Goal: Information Seeking & Learning: Learn about a topic

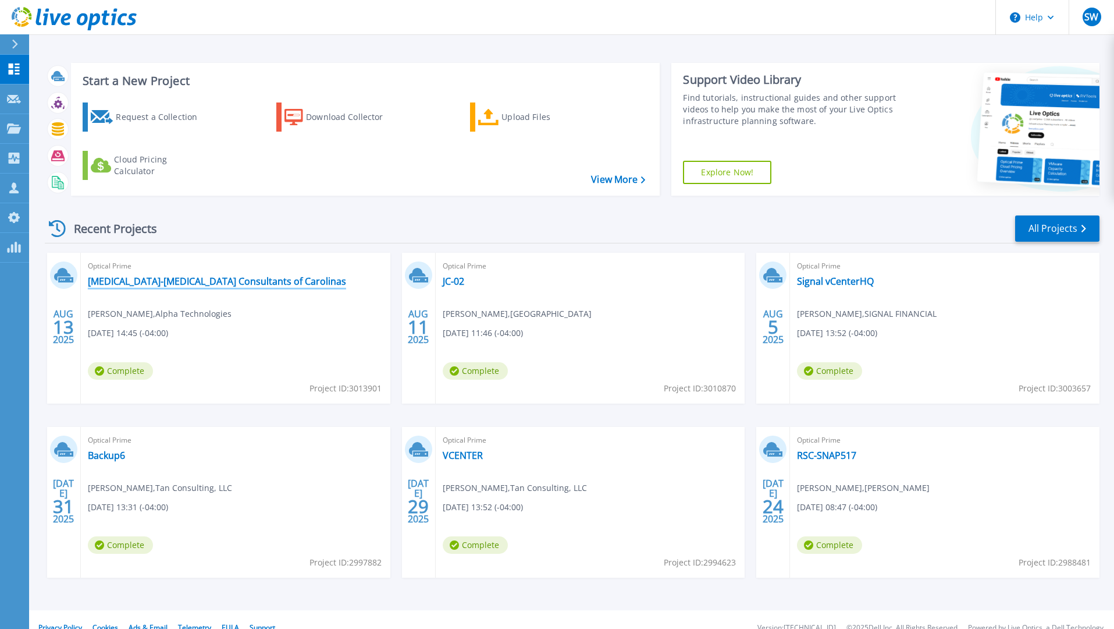
click at [217, 285] on link "[MEDICAL_DATA]-[MEDICAL_DATA] Consultants of Carolinas" at bounding box center [217, 281] width 258 height 12
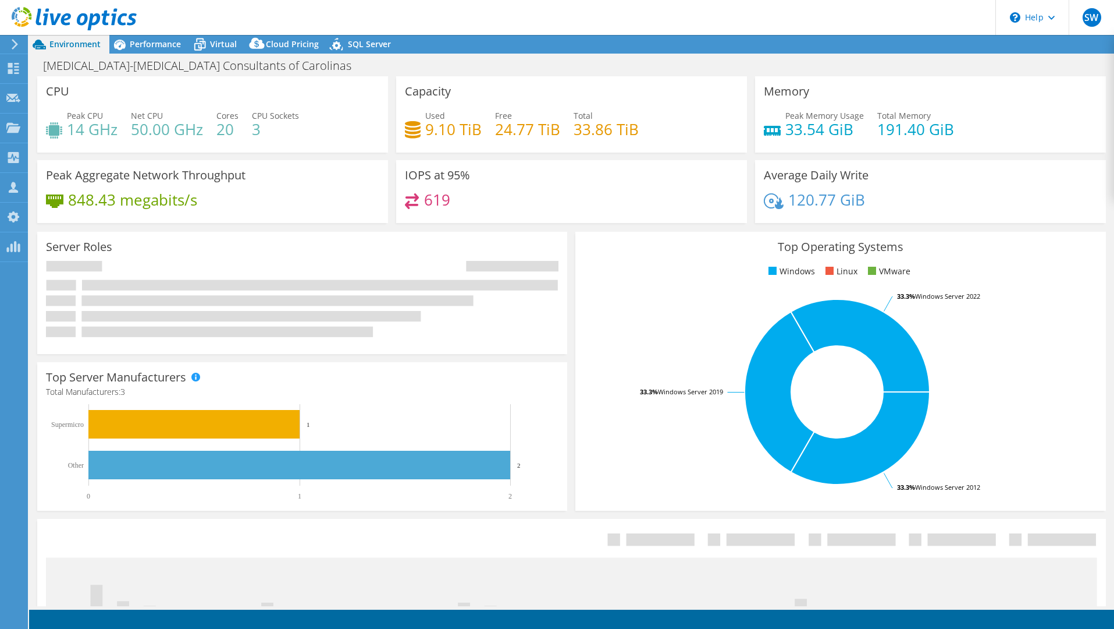
select select "USD"
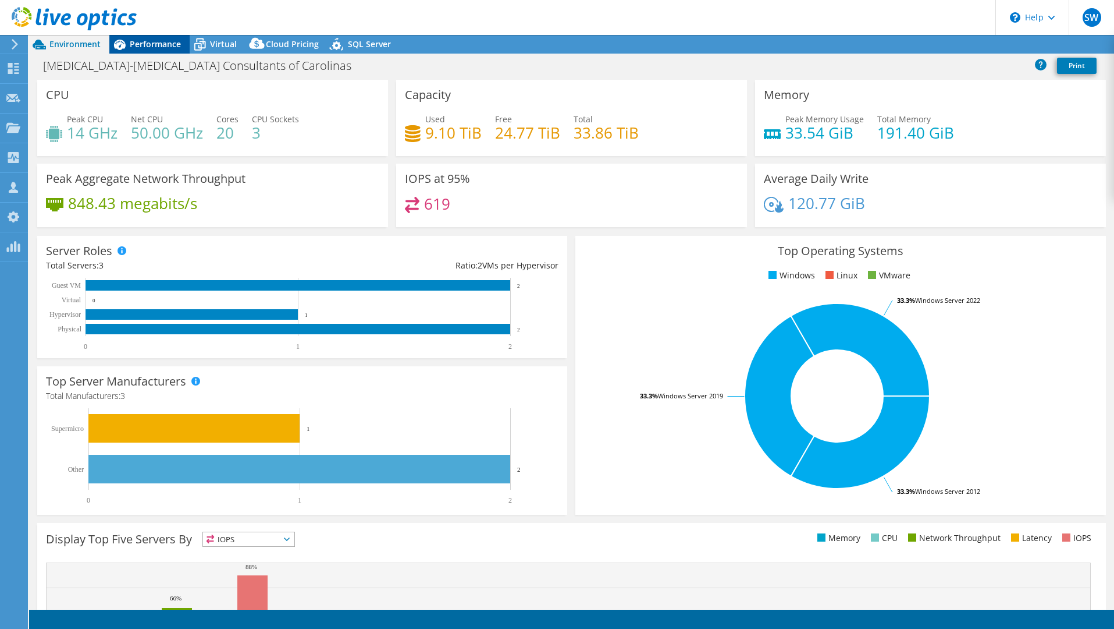
click at [154, 47] on span "Performance" at bounding box center [155, 43] width 51 height 11
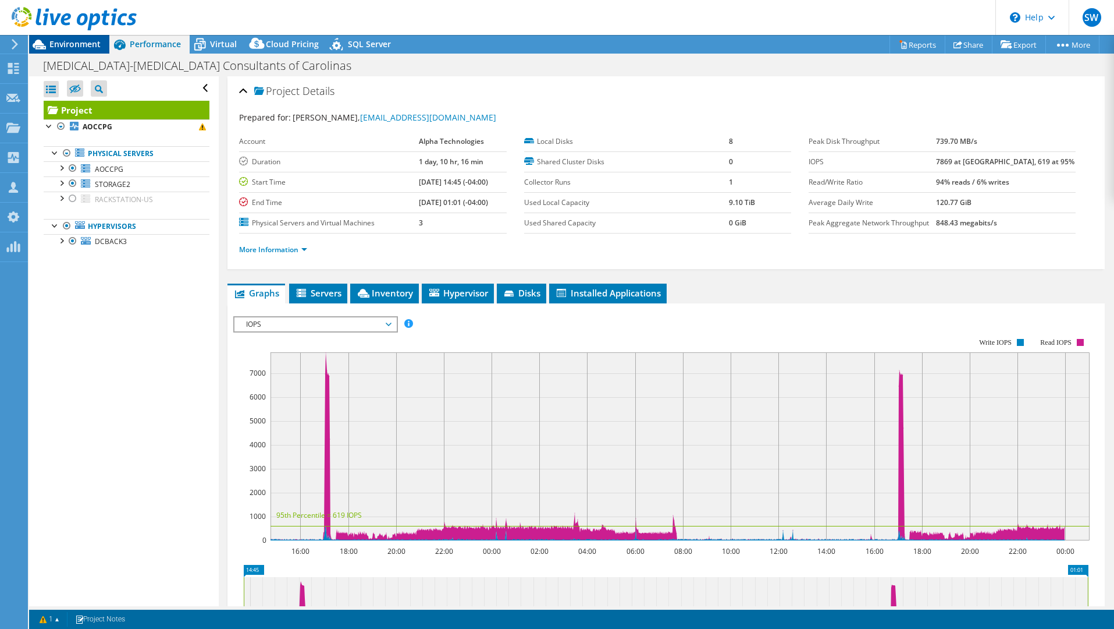
click at [92, 44] on span "Environment" at bounding box center [74, 43] width 51 height 11
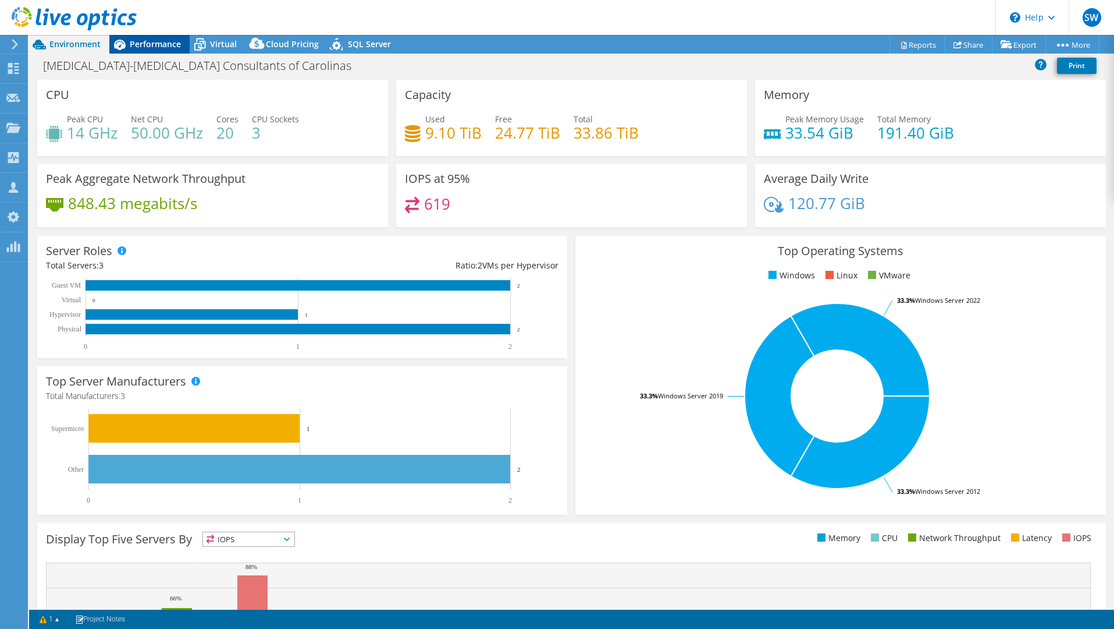
click at [158, 45] on span "Performance" at bounding box center [155, 43] width 51 height 11
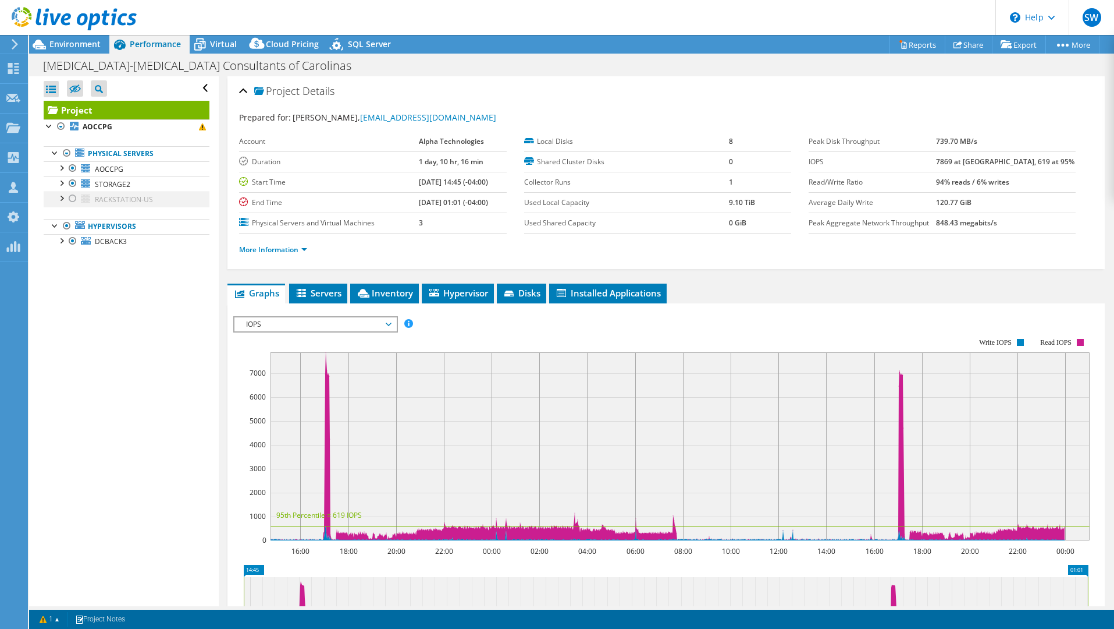
click at [75, 198] on div at bounding box center [73, 198] width 12 height 14
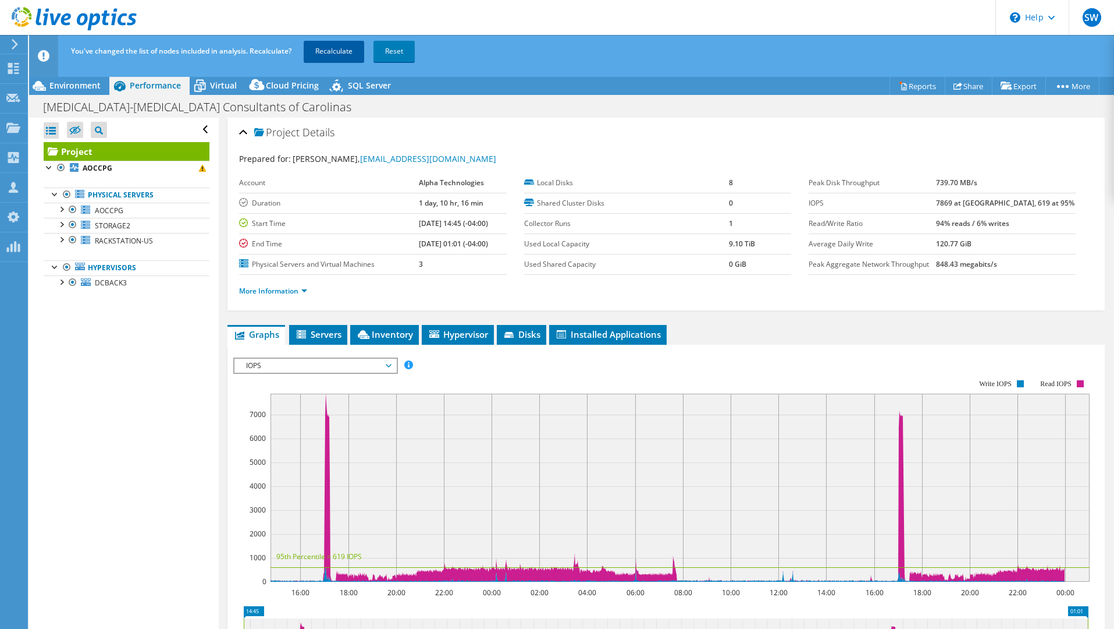
click at [349, 45] on link "Recalculate" at bounding box center [334, 51] width 61 height 21
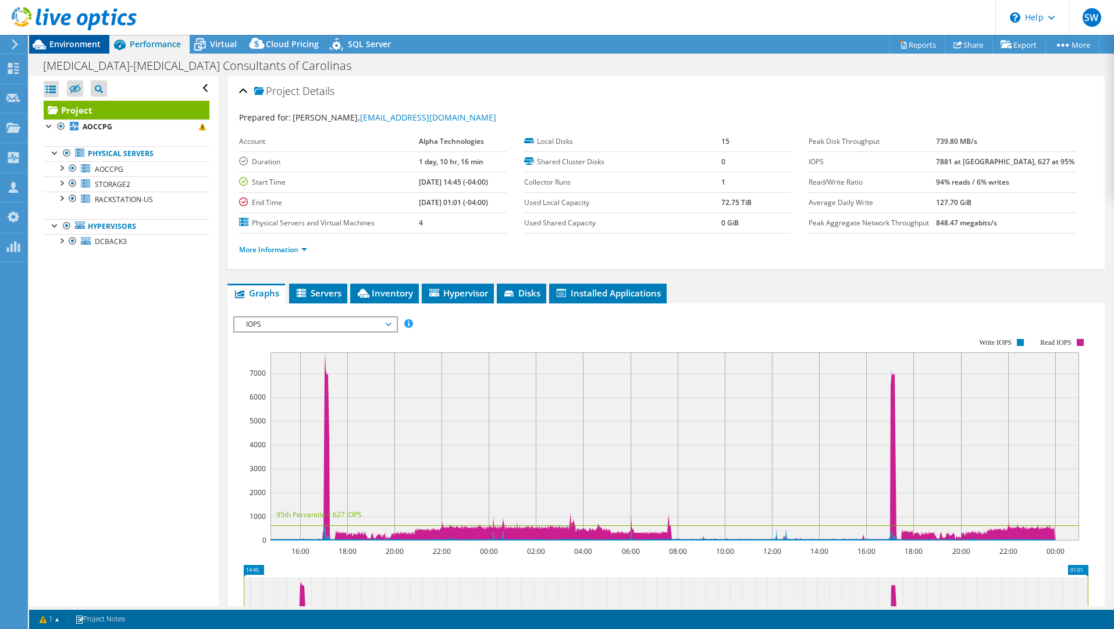
click at [93, 48] on span "Environment" at bounding box center [74, 43] width 51 height 11
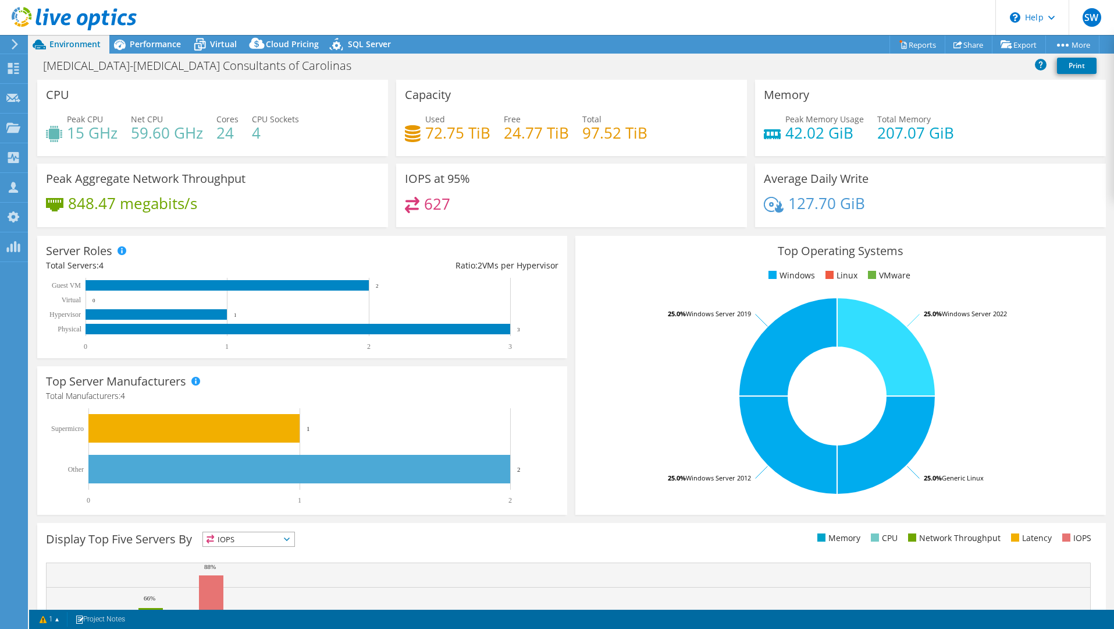
click at [161, 43] on span "Performance" at bounding box center [155, 43] width 51 height 11
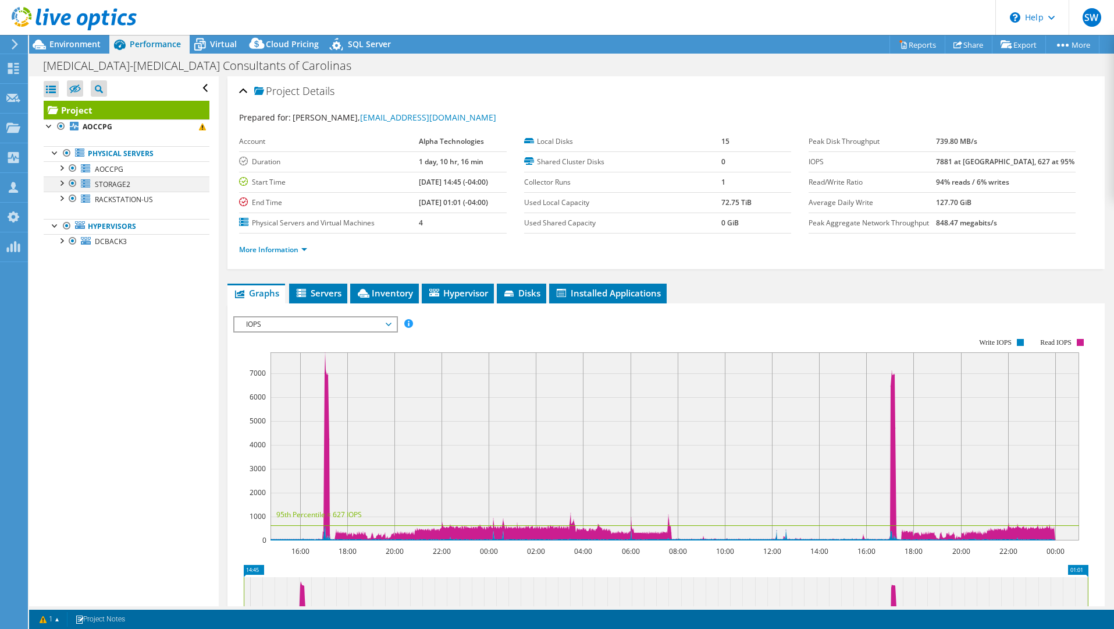
click at [72, 184] on div at bounding box center [73, 183] width 12 height 14
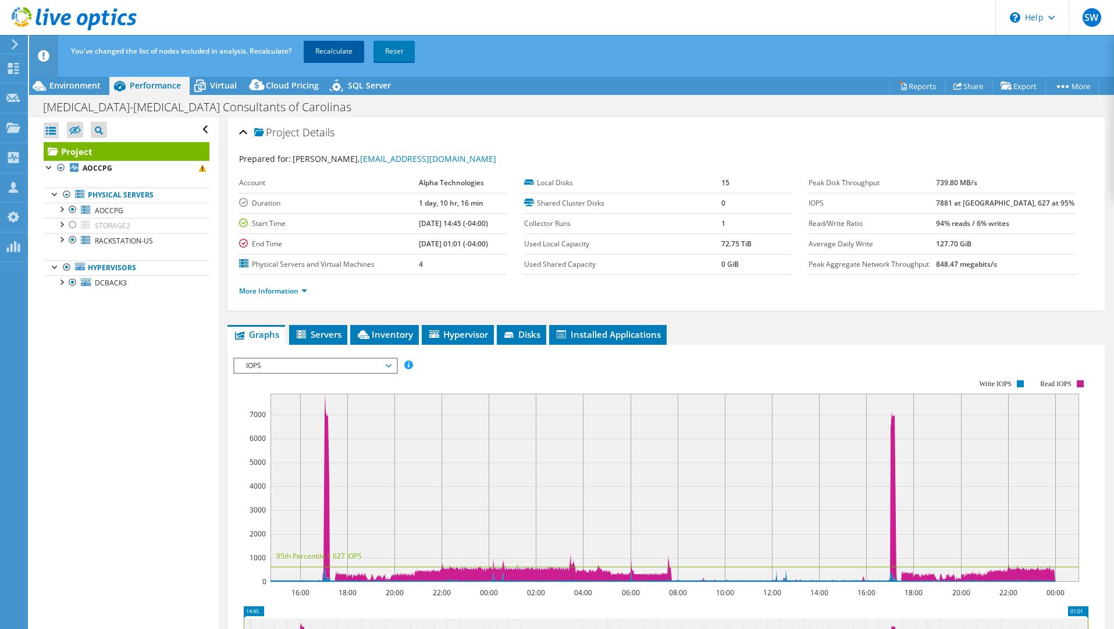
click at [345, 51] on link "Recalculate" at bounding box center [334, 51] width 61 height 21
click at [96, 84] on span "Environment" at bounding box center [74, 85] width 51 height 11
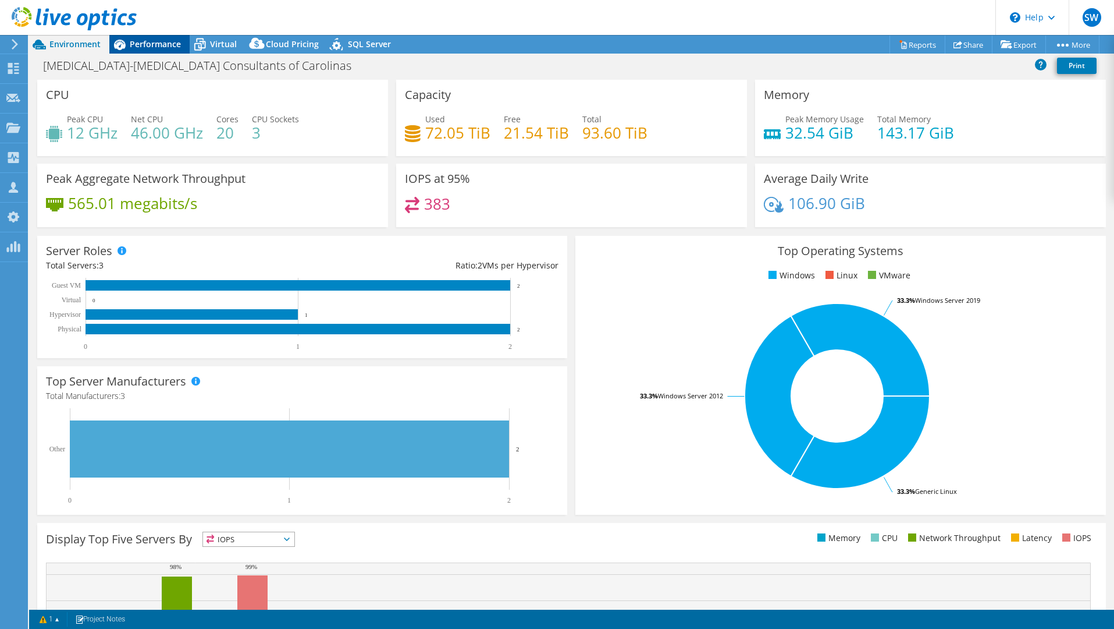
click at [186, 44] on div "Performance" at bounding box center [149, 44] width 80 height 19
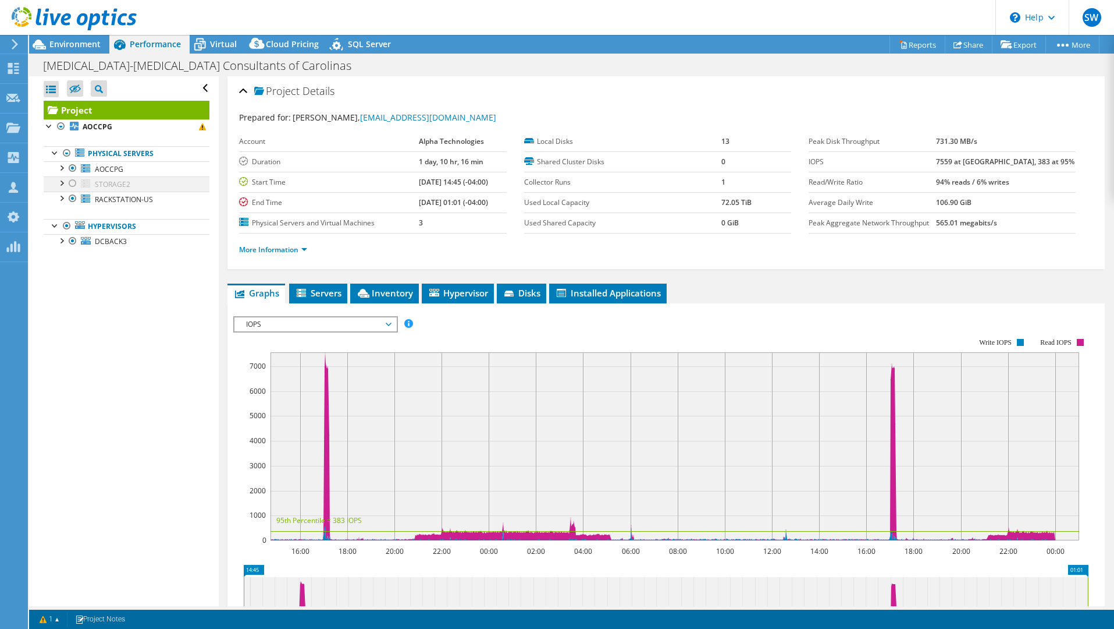
click at [70, 184] on div at bounding box center [73, 183] width 12 height 14
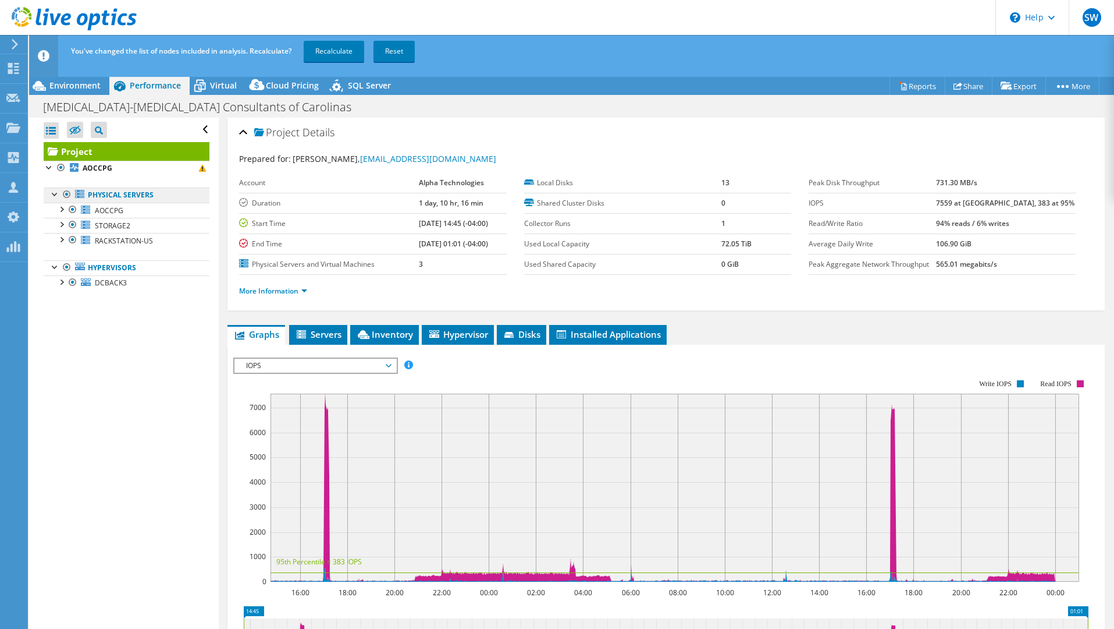
click at [74, 201] on li "Physical Servers AOCCPG 0 C: 3A1F521101000000001517FFFF0AEB84-1efedc9d-" at bounding box center [127, 217] width 166 height 61
click at [69, 241] on div at bounding box center [73, 240] width 12 height 14
click at [356, 45] on link "Recalculate" at bounding box center [334, 51] width 61 height 21
click at [69, 80] on span "Environment" at bounding box center [74, 85] width 51 height 11
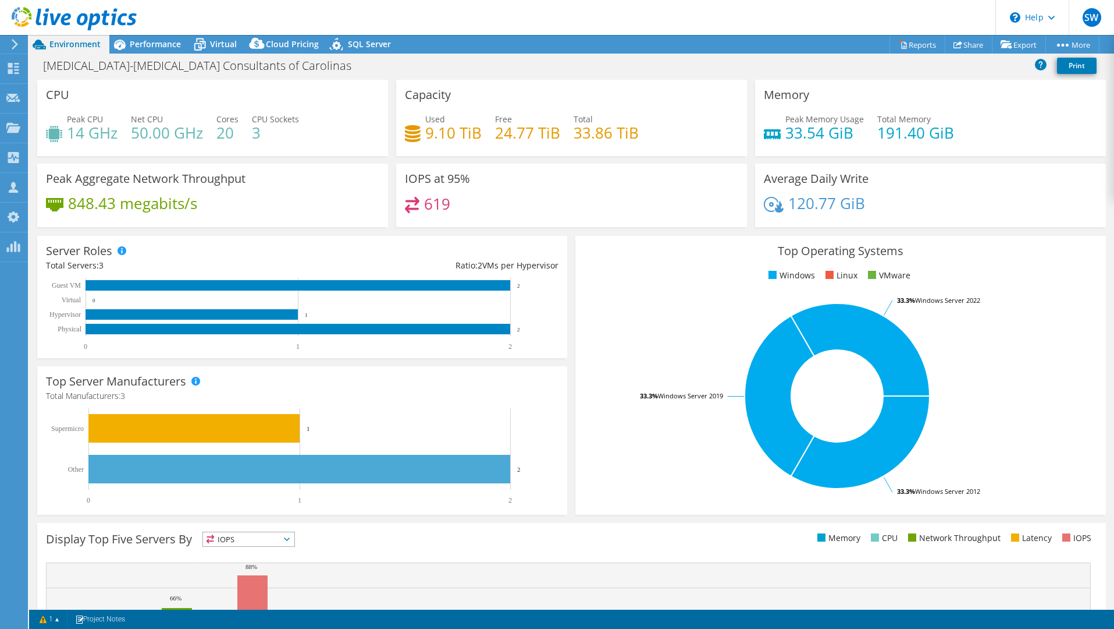
click at [142, 48] on span "Performance" at bounding box center [155, 43] width 51 height 11
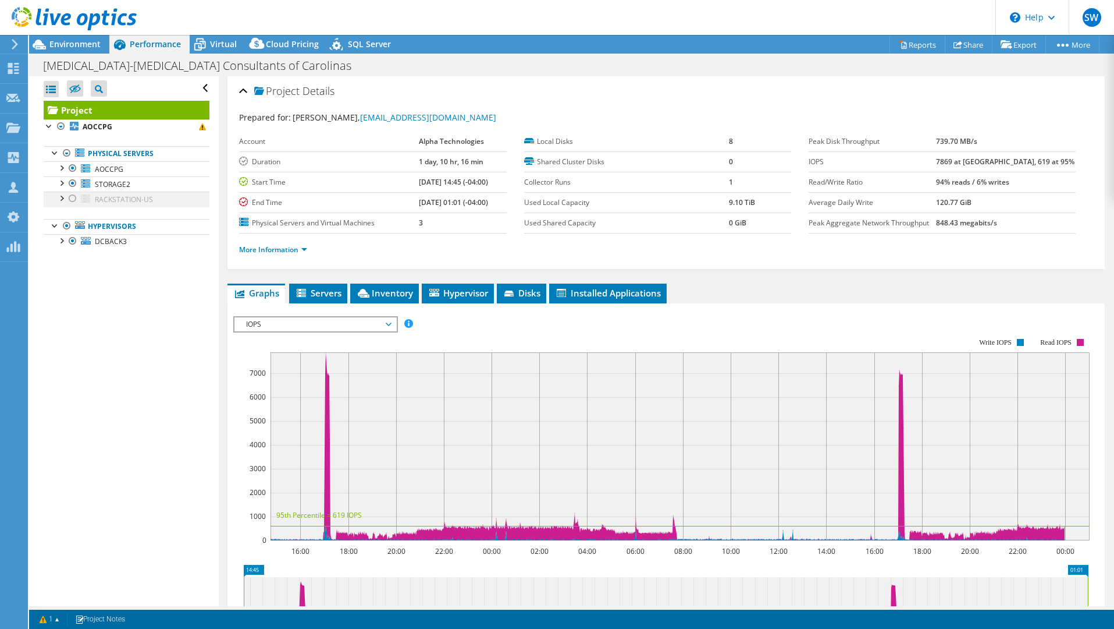
click at [72, 197] on div at bounding box center [73, 198] width 12 height 14
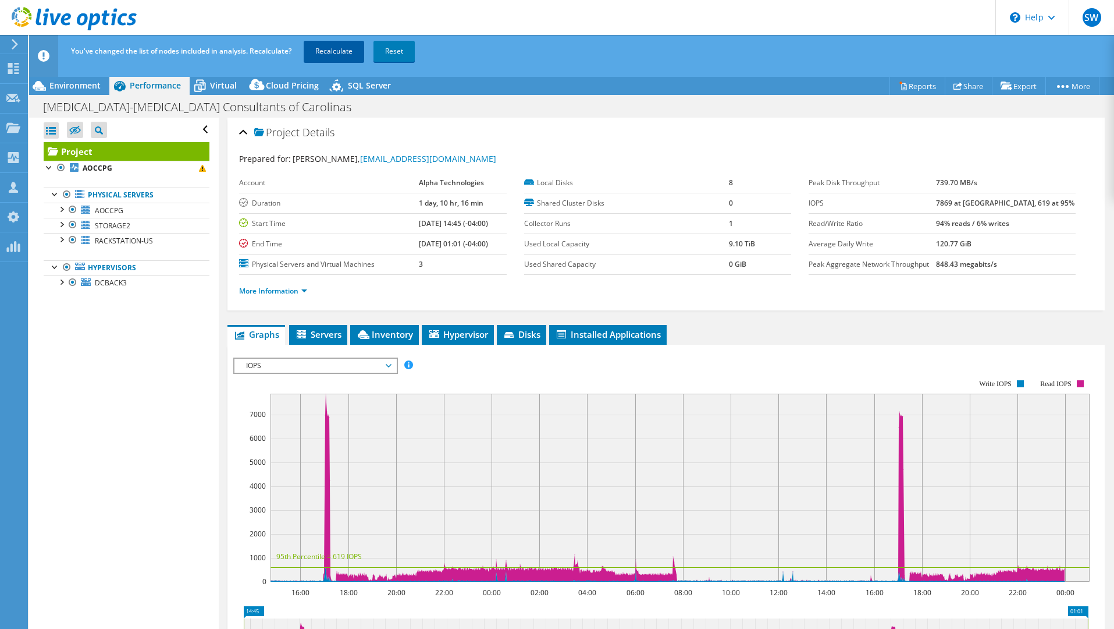
click at [335, 58] on link "Recalculate" at bounding box center [334, 51] width 61 height 21
click at [97, 84] on span "Environment" at bounding box center [74, 85] width 51 height 11
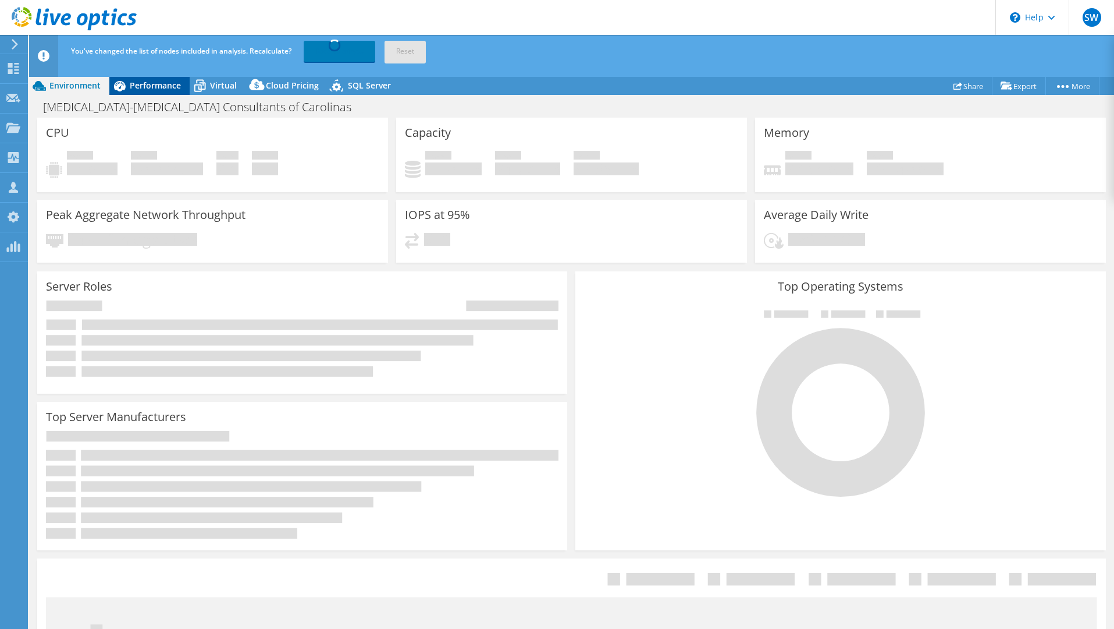
click at [150, 87] on span "Performance" at bounding box center [155, 85] width 51 height 11
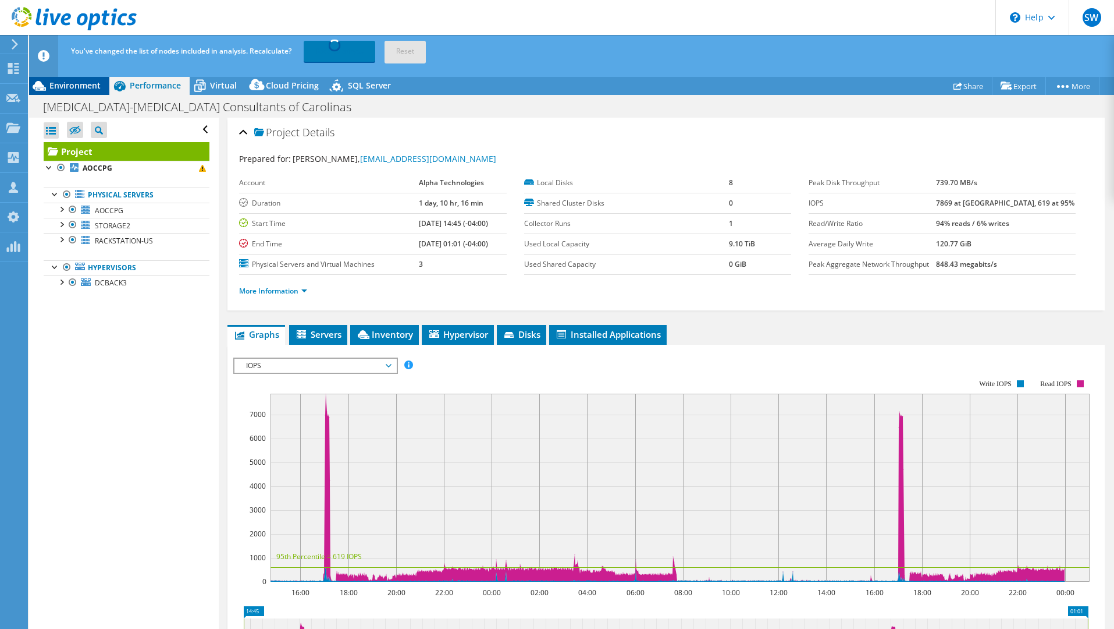
click at [85, 81] on span "Environment" at bounding box center [74, 85] width 51 height 11
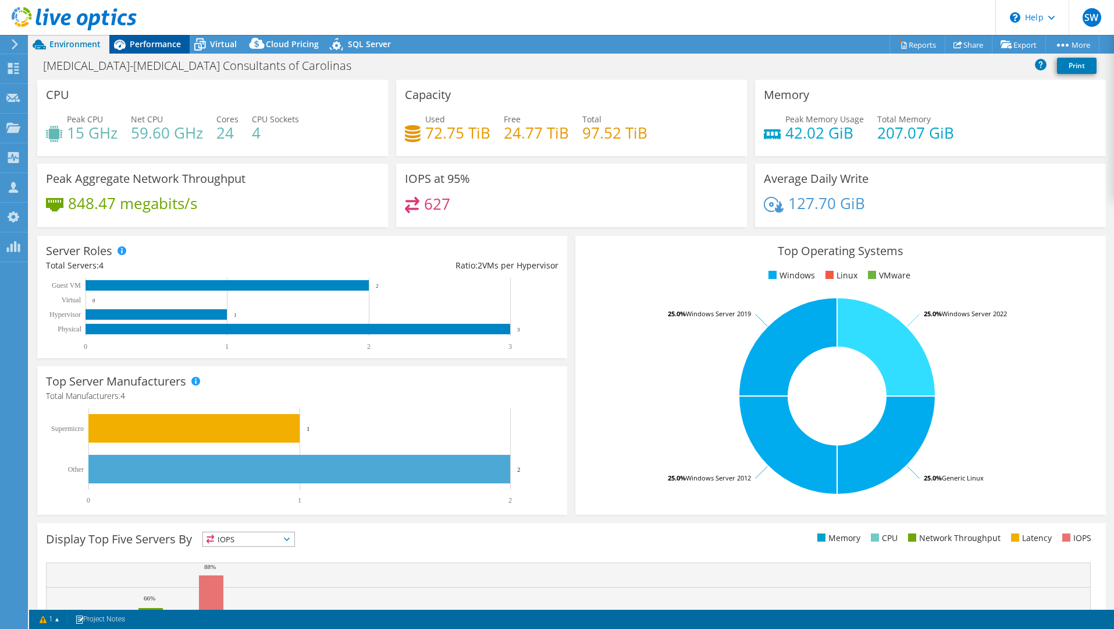
drag, startPoint x: 167, startPoint y: 49, endPoint x: 178, endPoint y: 51, distance: 11.1
click at [167, 49] on span "Performance" at bounding box center [155, 43] width 51 height 11
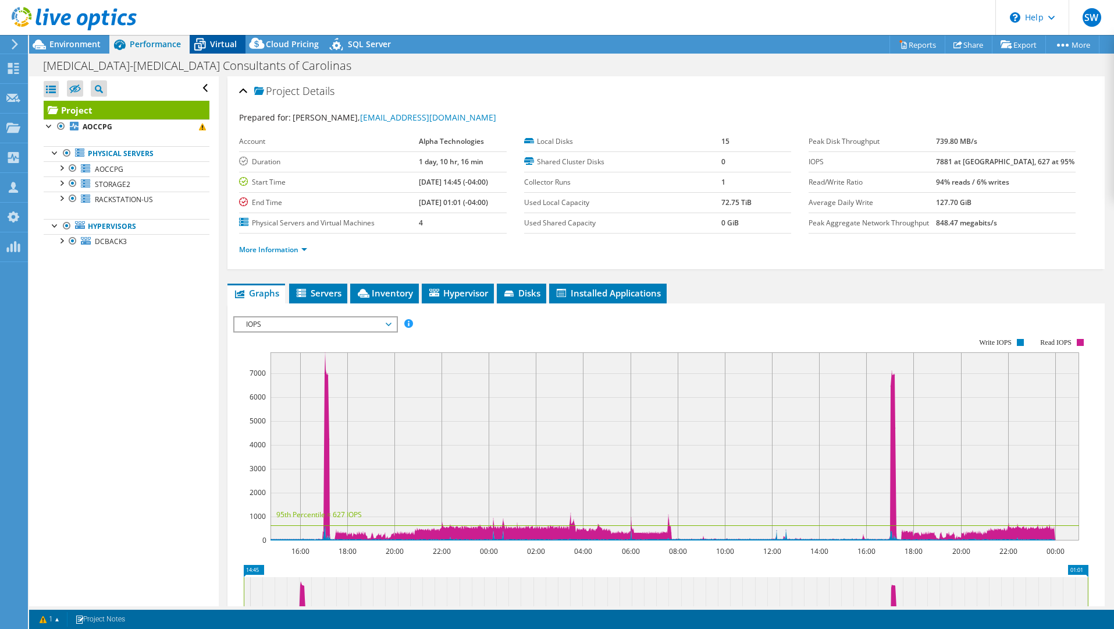
click at [211, 49] on span "Virtual" at bounding box center [223, 43] width 27 height 11
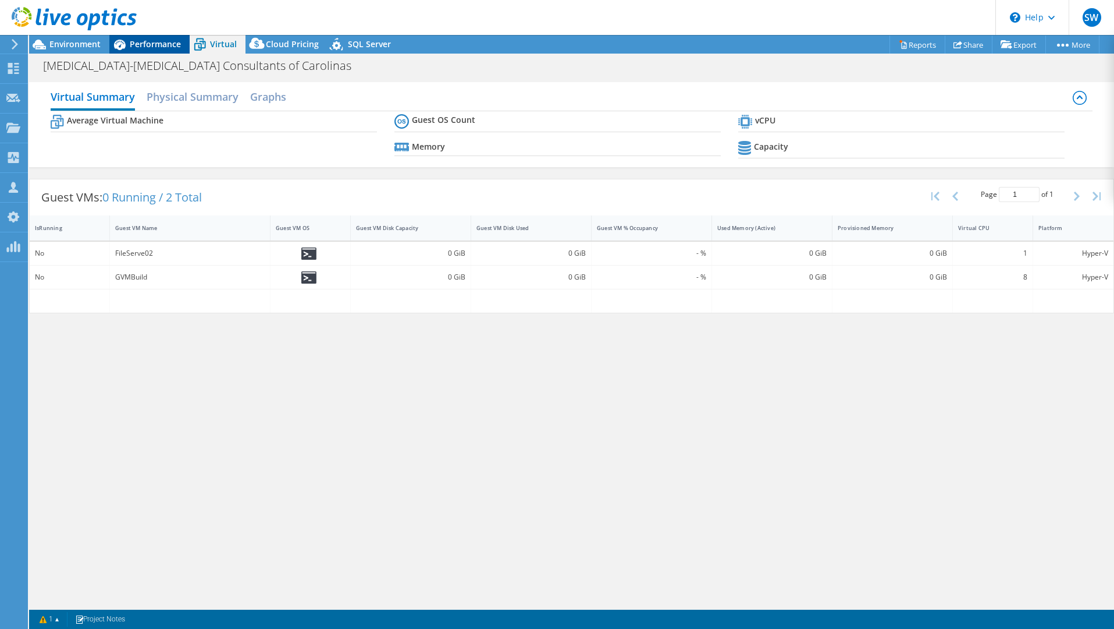
click at [159, 46] on span "Performance" at bounding box center [155, 43] width 51 height 11
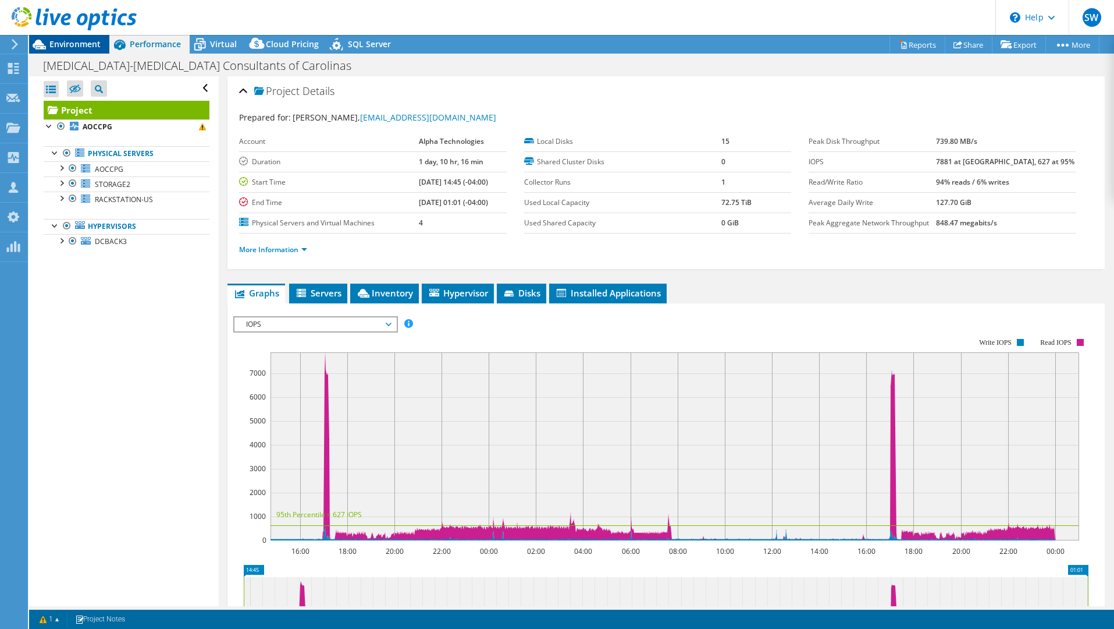
click at [77, 45] on span "Environment" at bounding box center [74, 43] width 51 height 11
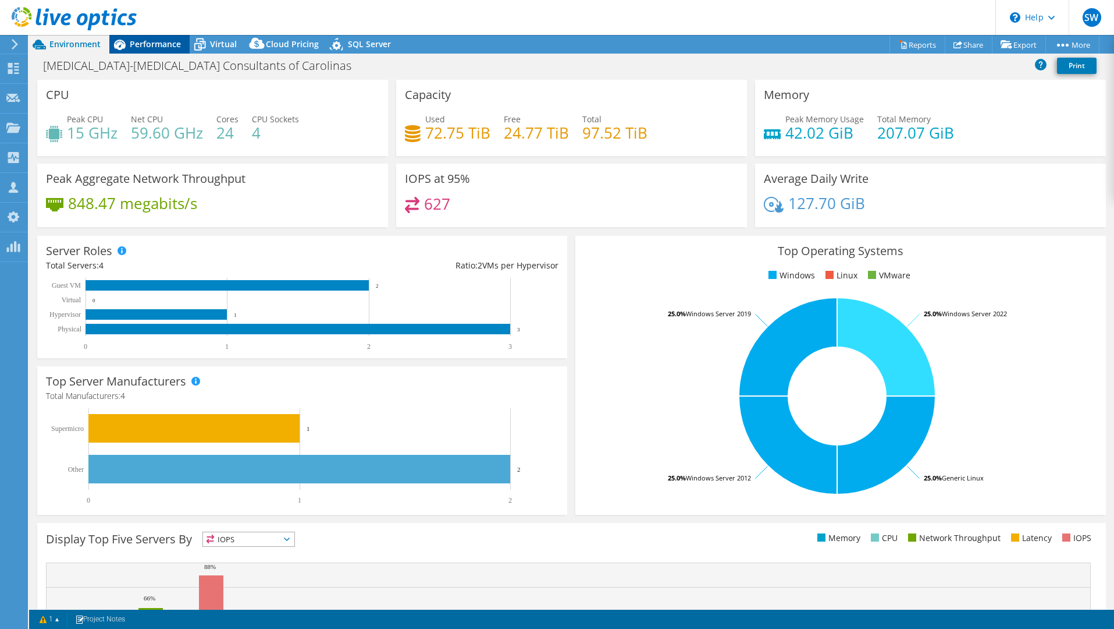
click at [159, 48] on span "Performance" at bounding box center [155, 43] width 51 height 11
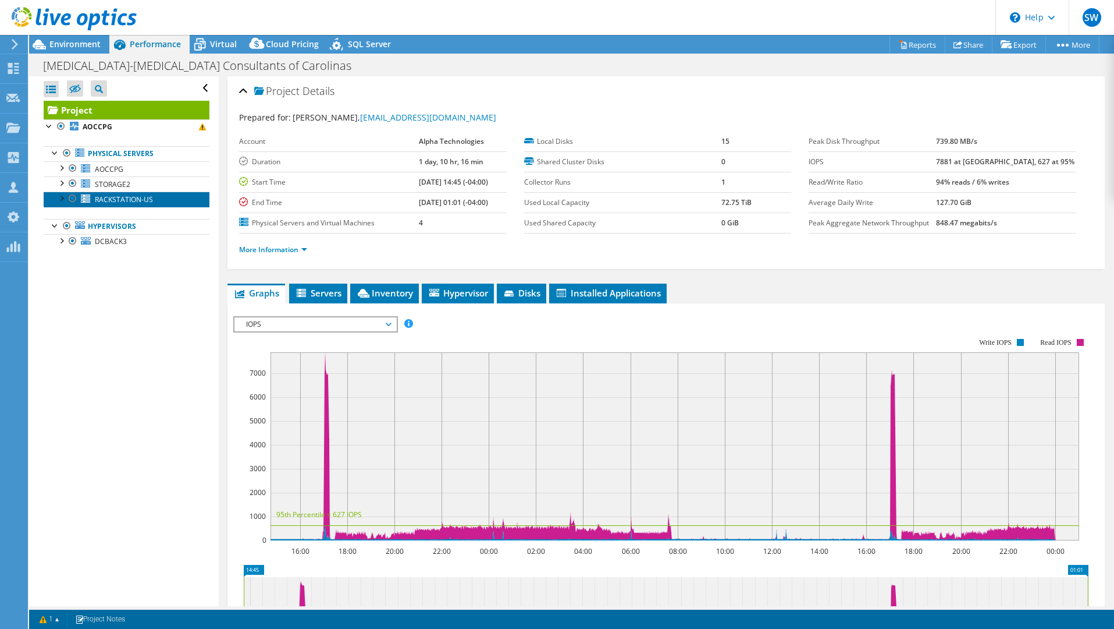
click at [139, 200] on span "RACKSTATION-US" at bounding box center [124, 199] width 58 height 10
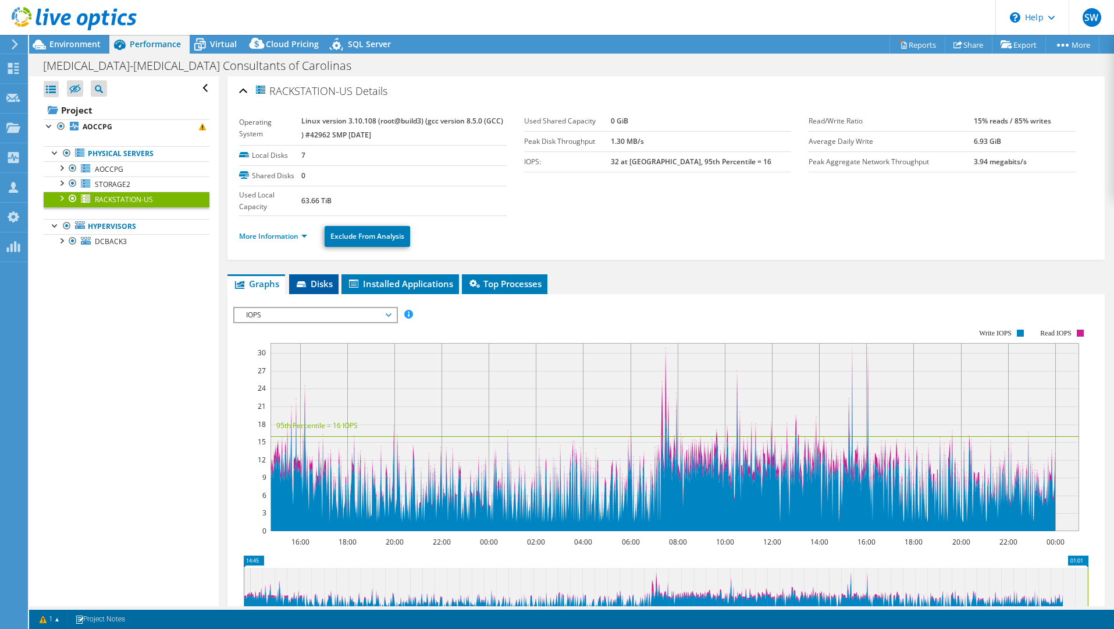
click at [322, 294] on li "Disks" at bounding box center [313, 284] width 49 height 20
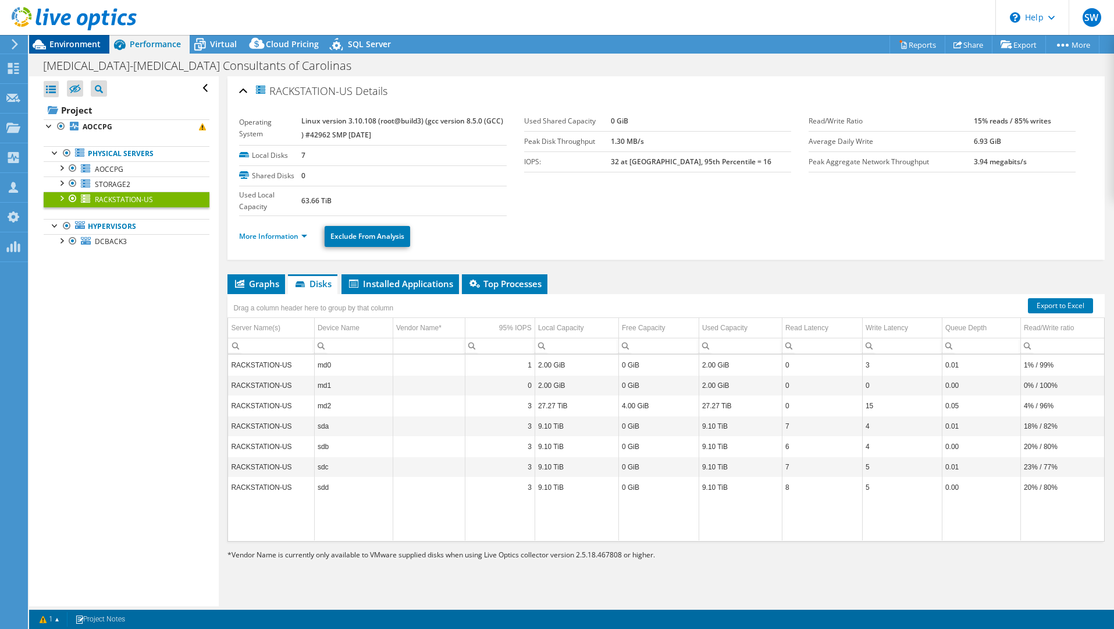
click at [83, 51] on div "Environment" at bounding box center [69, 44] width 80 height 19
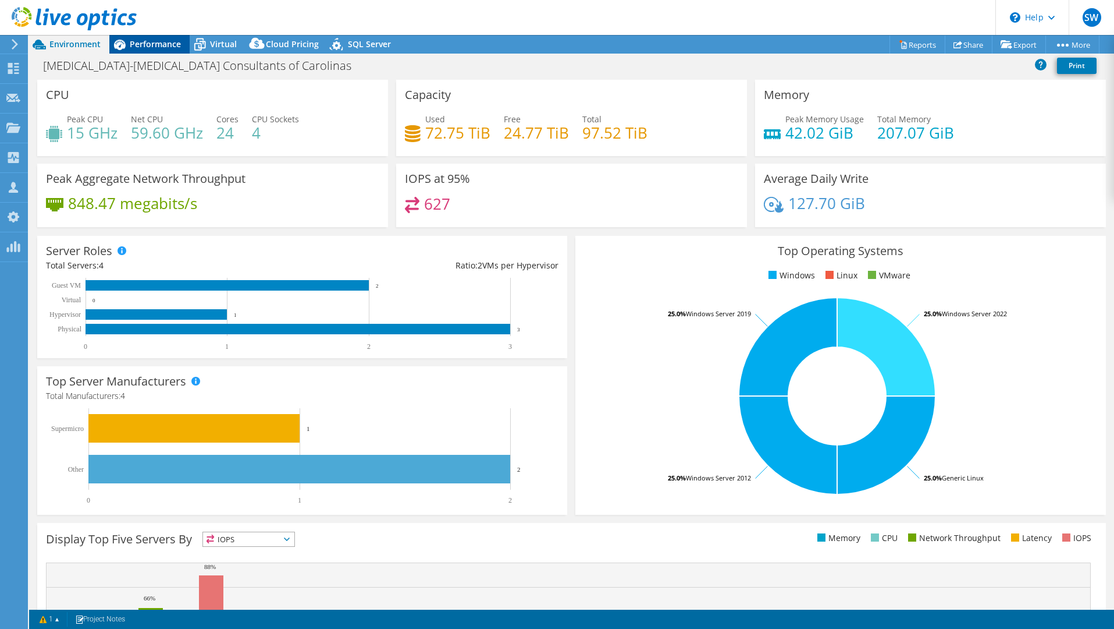
click at [159, 48] on span "Performance" at bounding box center [155, 43] width 51 height 11
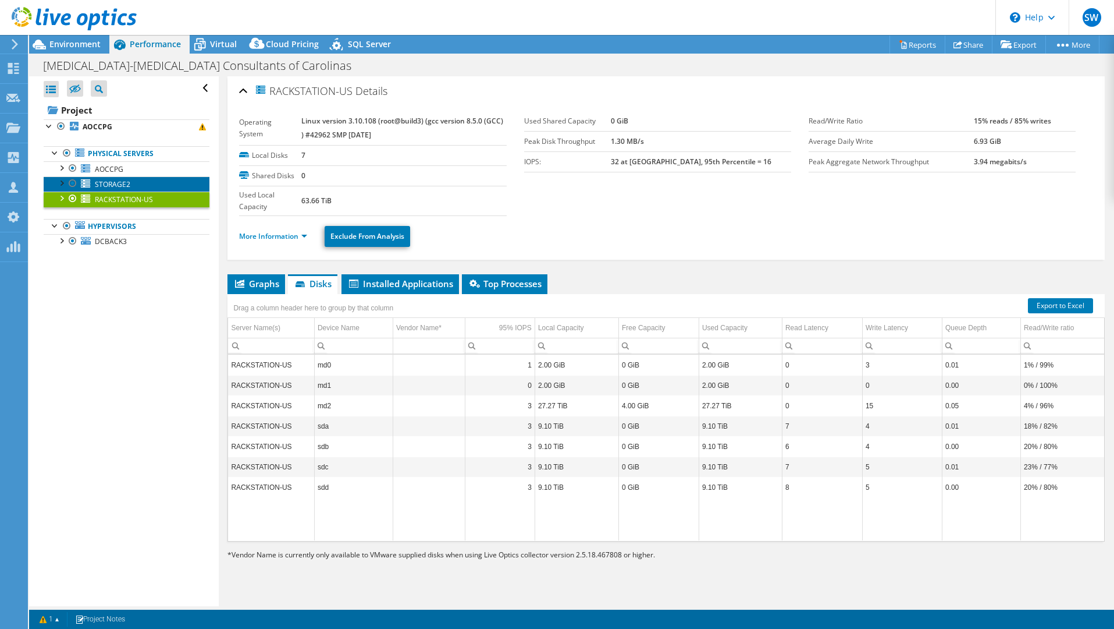
click at [108, 186] on span "STORAGE2" at bounding box center [112, 184] width 35 height 10
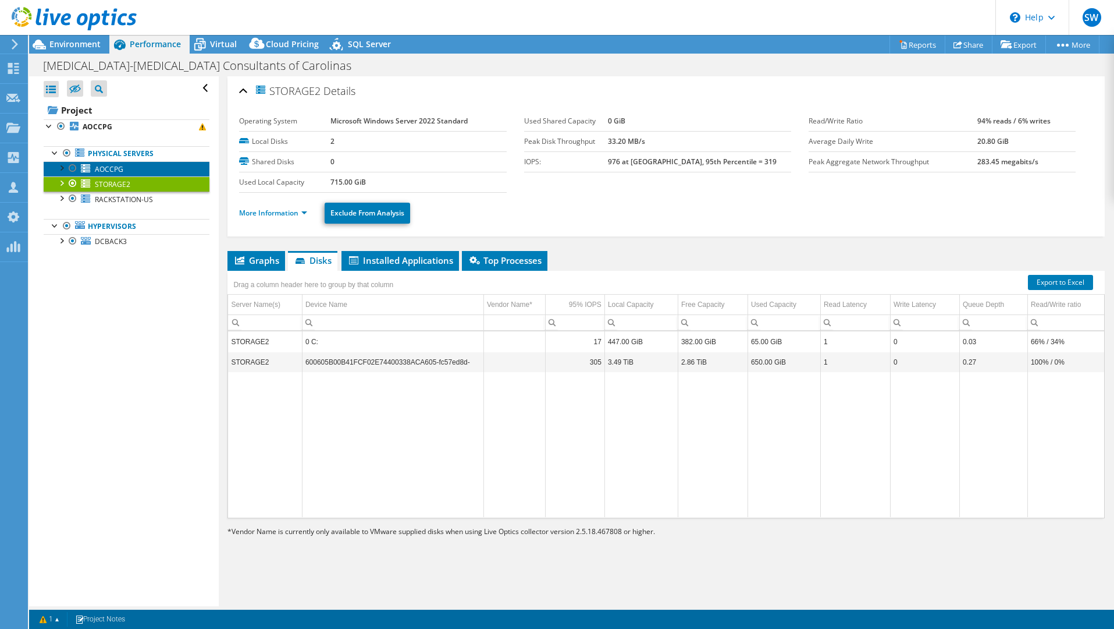
click at [120, 167] on span "AOCCPG" at bounding box center [109, 169] width 29 height 10
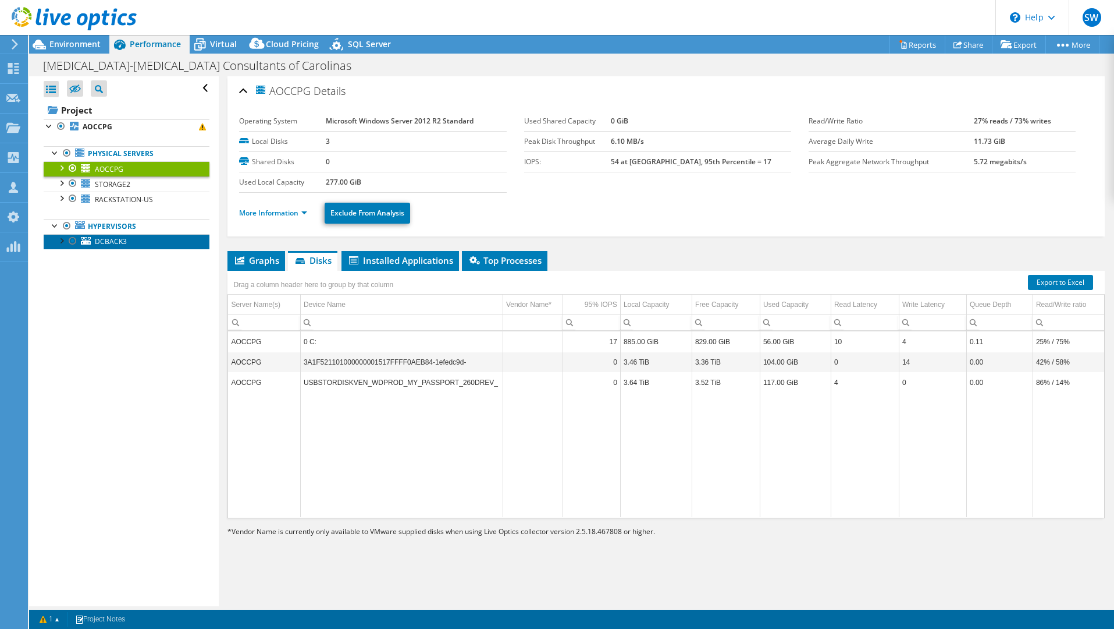
click at [111, 243] on span "DCBACK3" at bounding box center [111, 241] width 32 height 10
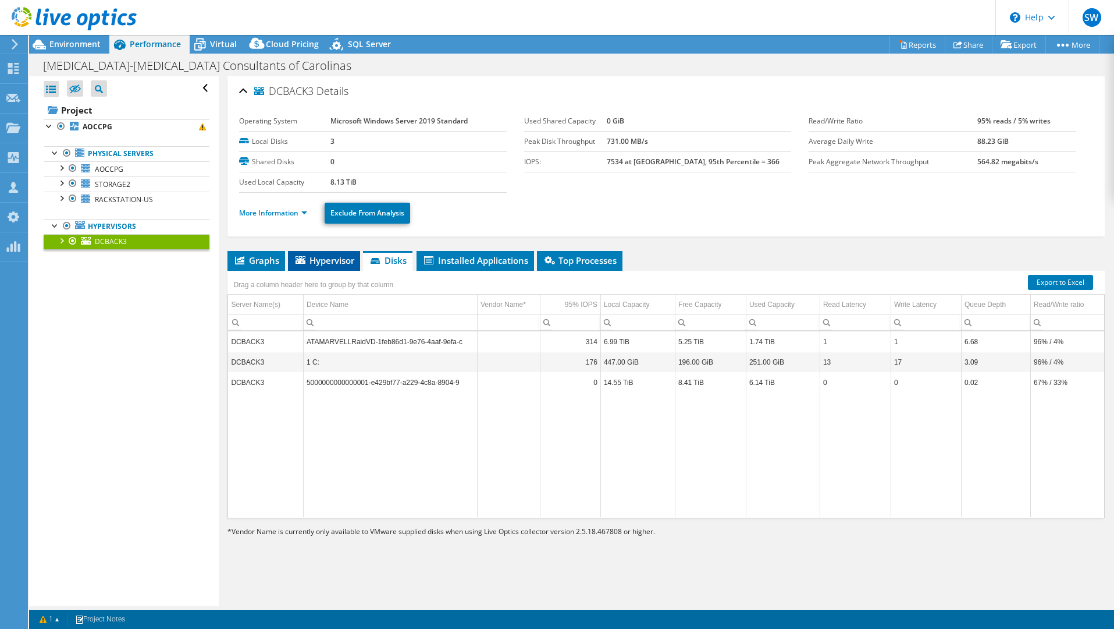
click at [335, 261] on span "Hypervisor" at bounding box center [324, 260] width 61 height 12
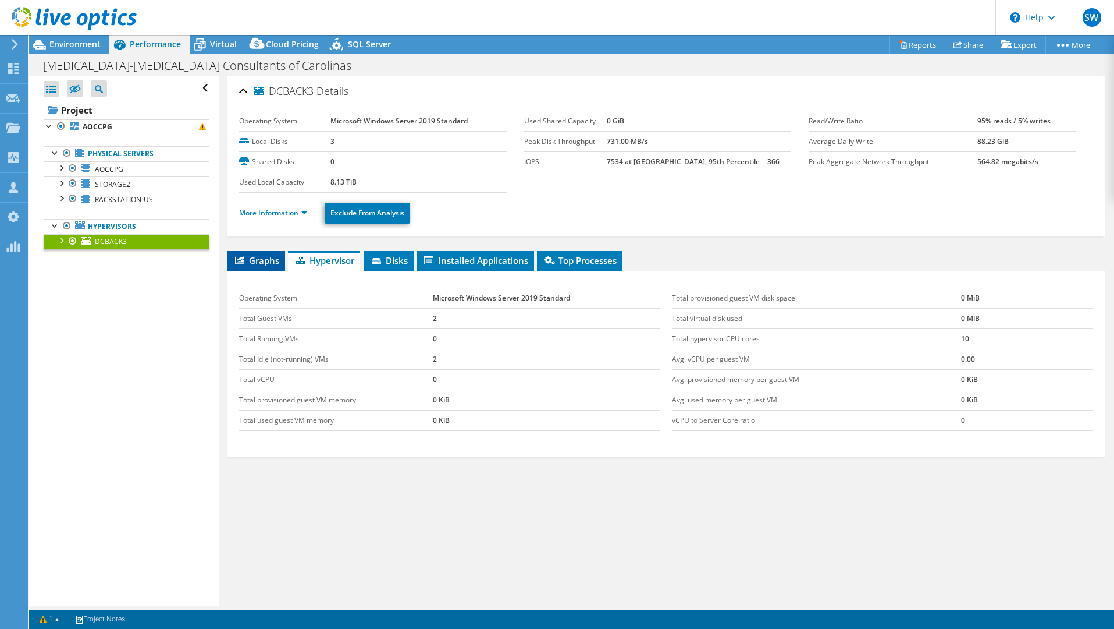
click at [271, 262] on span "Graphs" at bounding box center [256, 260] width 46 height 12
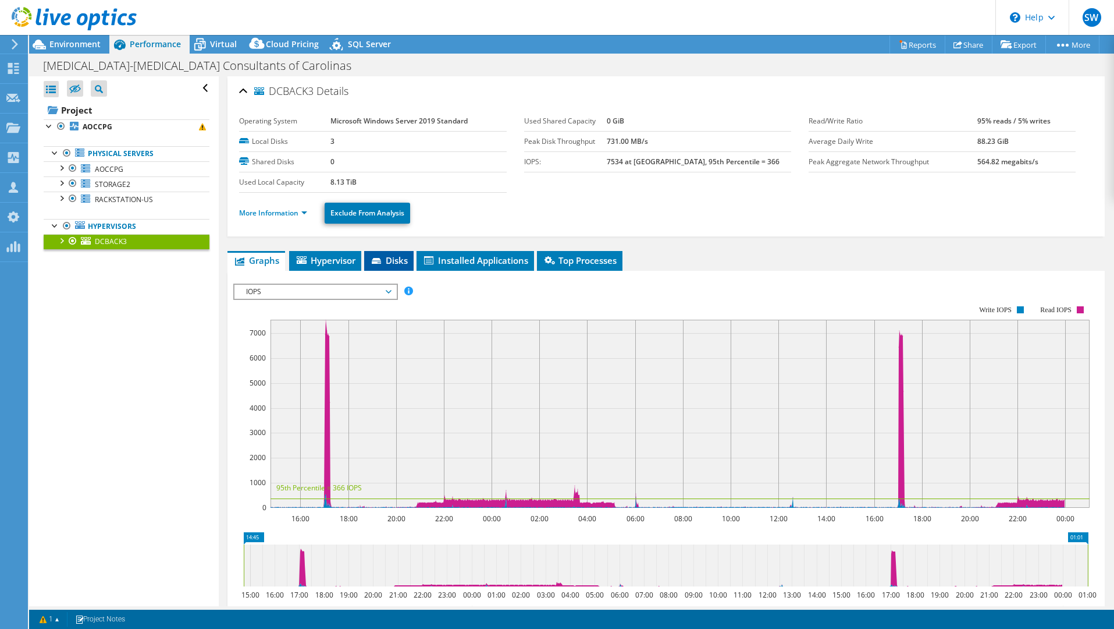
click at [390, 265] on span "Disks" at bounding box center [389, 260] width 38 height 12
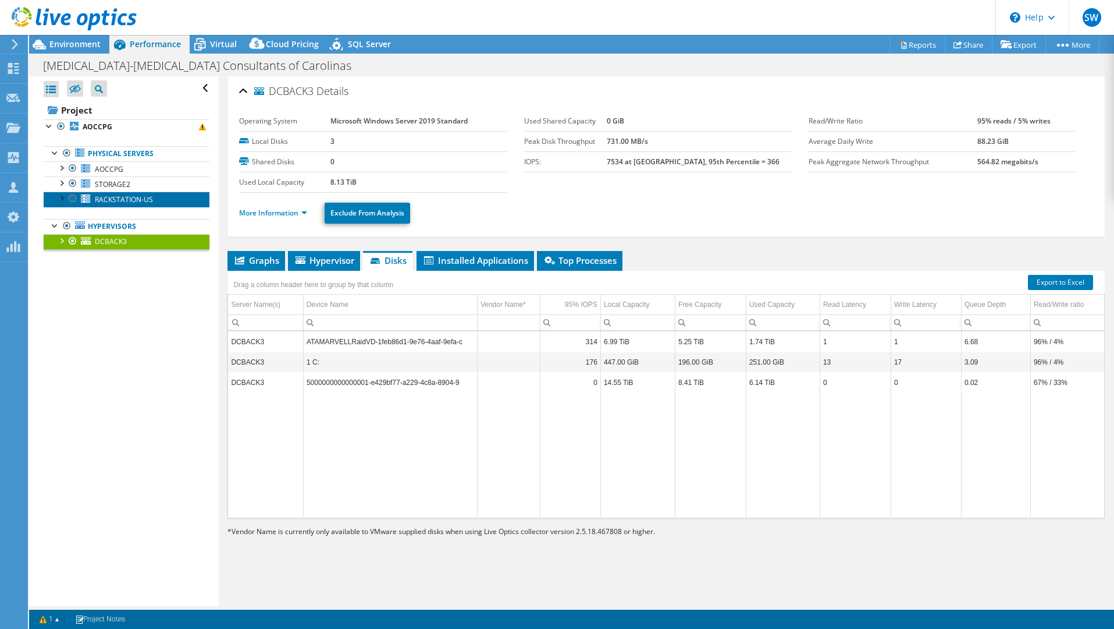
click at [104, 200] on span "RACKSTATION-US" at bounding box center [124, 199] width 58 height 10
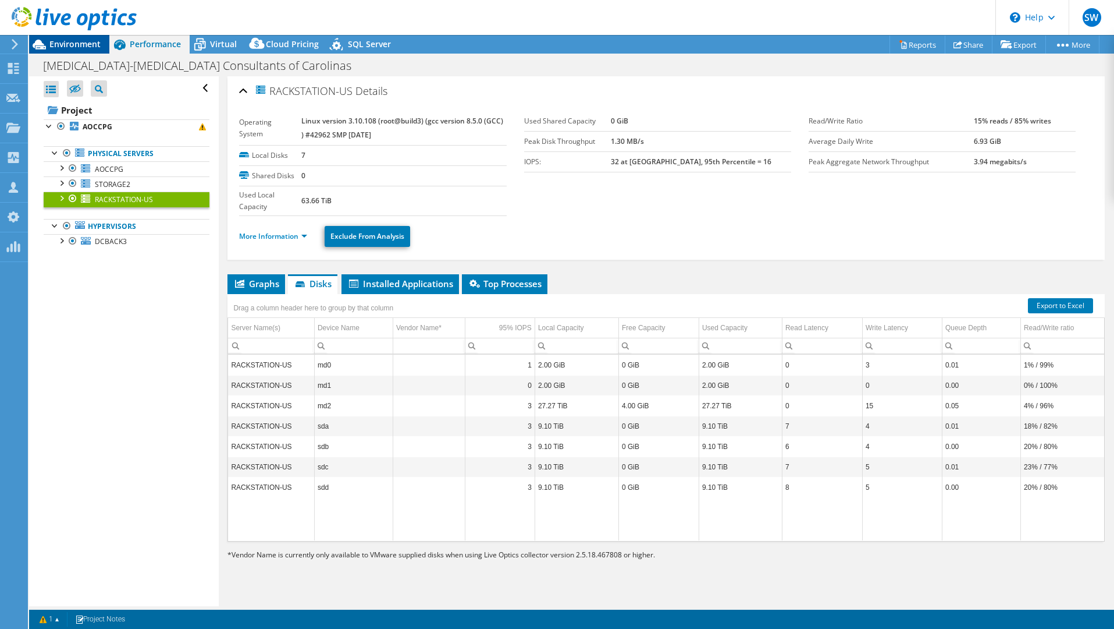
click at [88, 47] on span "Environment" at bounding box center [74, 43] width 51 height 11
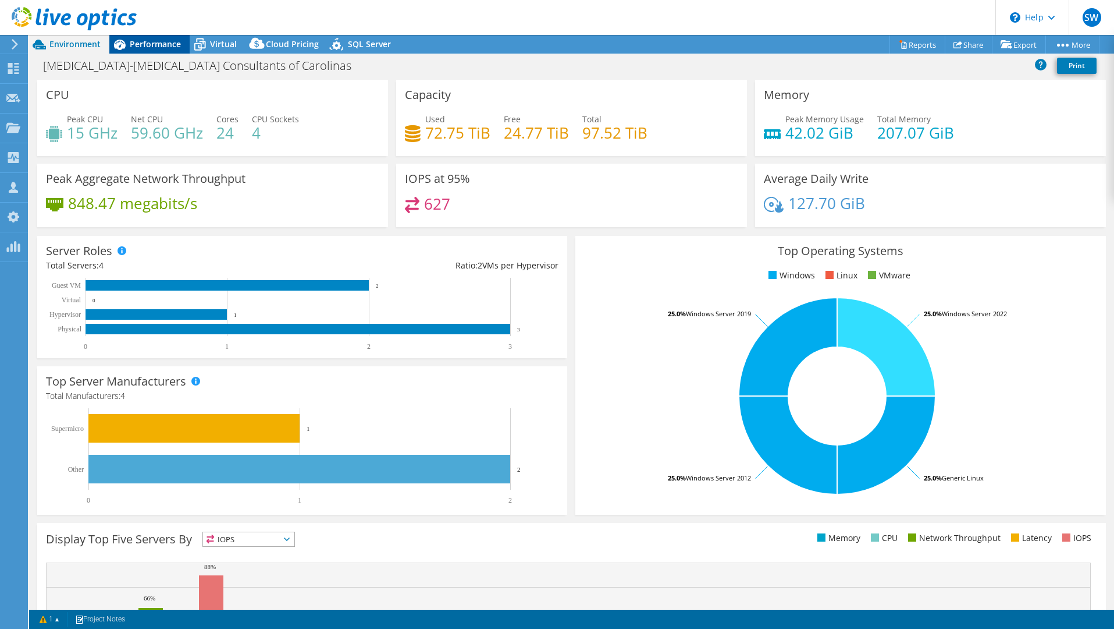
click at [164, 44] on span "Performance" at bounding box center [155, 43] width 51 height 11
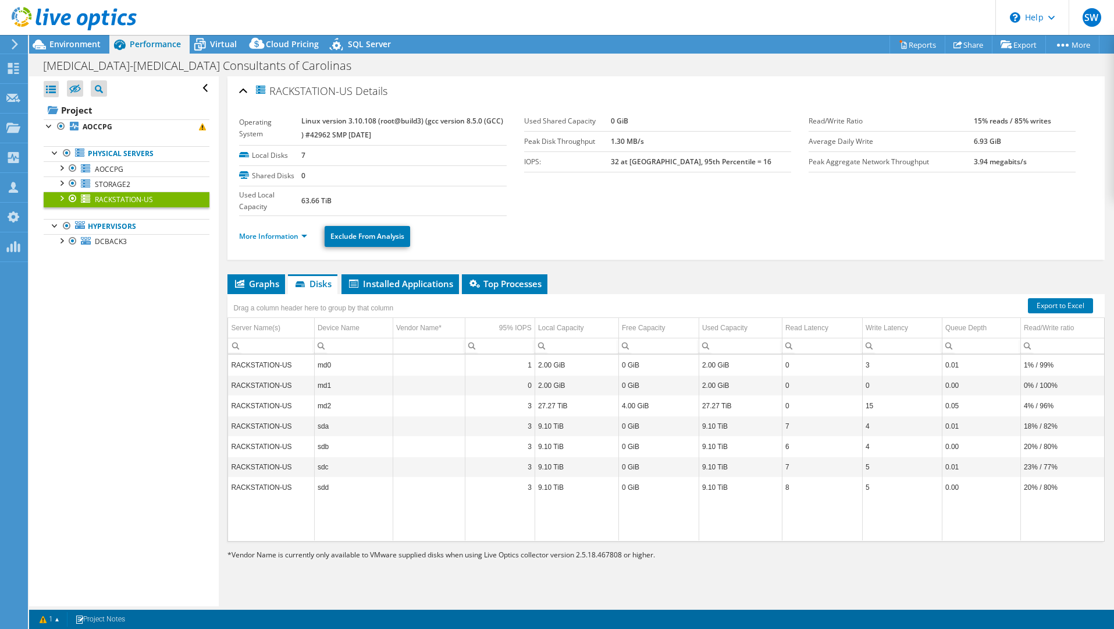
click at [73, 197] on div at bounding box center [73, 198] width 12 height 14
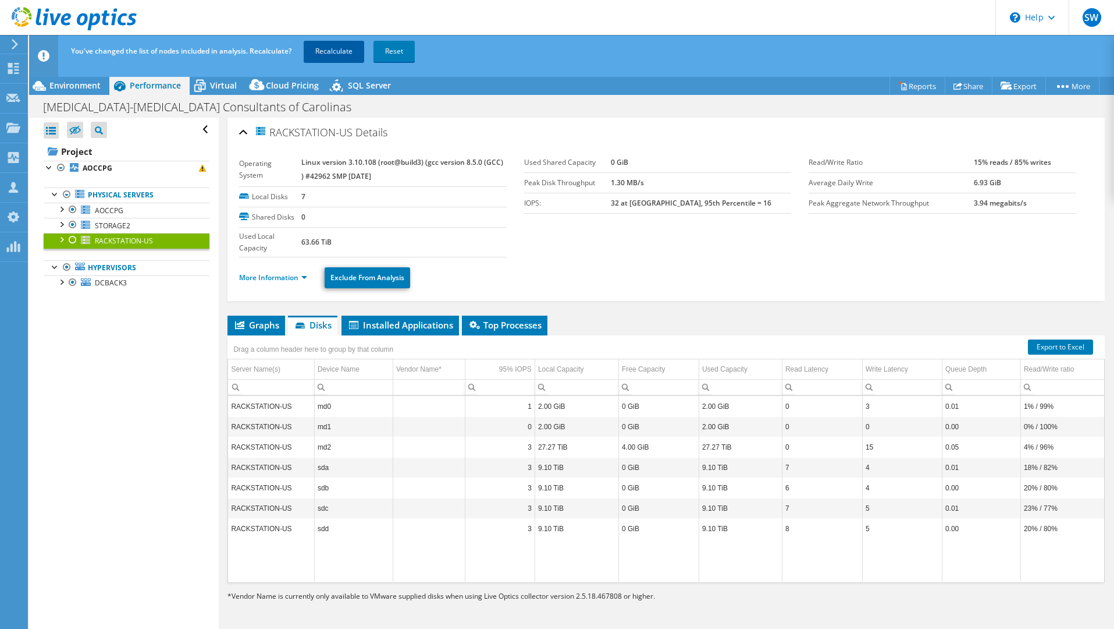
click at [341, 46] on link "Recalculate" at bounding box center [334, 51] width 61 height 21
click at [84, 85] on span "Environment" at bounding box center [74, 85] width 51 height 11
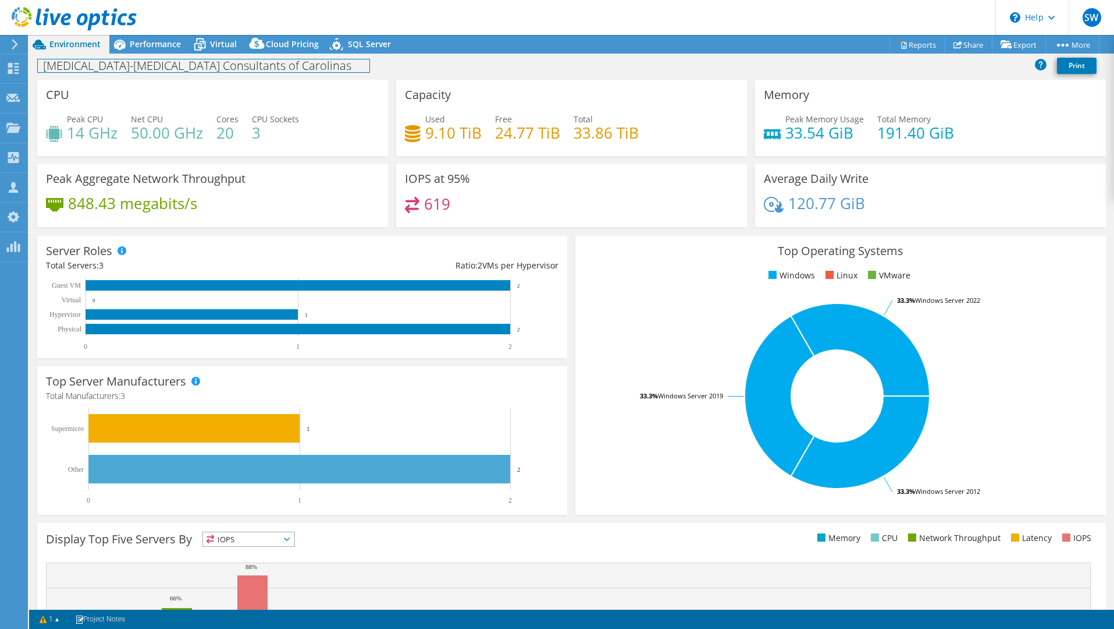
click at [257, 67] on h1 "[MEDICAL_DATA]-[MEDICAL_DATA] Consultants of Carolinas" at bounding box center [204, 65] width 332 height 13
click at [526, 52] on div "Project Actions Project Actions Reports Share Export vSAN ReadyNode Sizer" at bounding box center [571, 44] width 1085 height 19
